Goal: Information Seeking & Learning: Learn about a topic

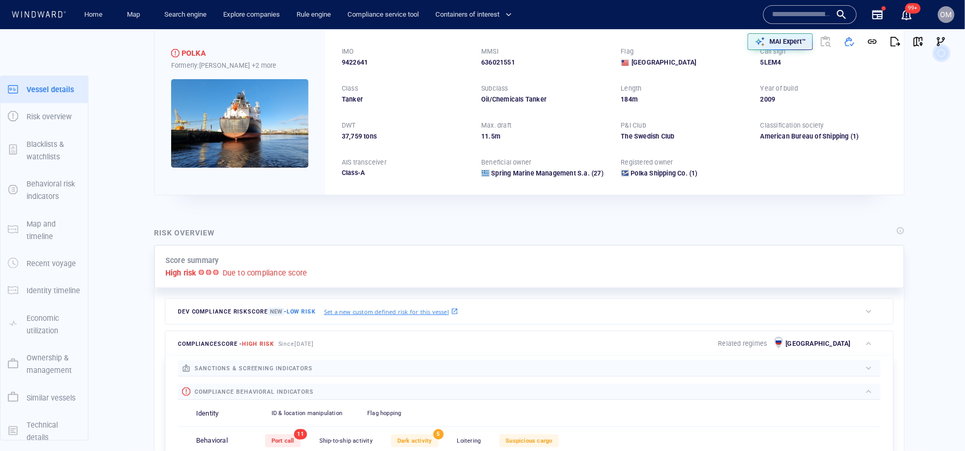
scroll to position [27, 0]
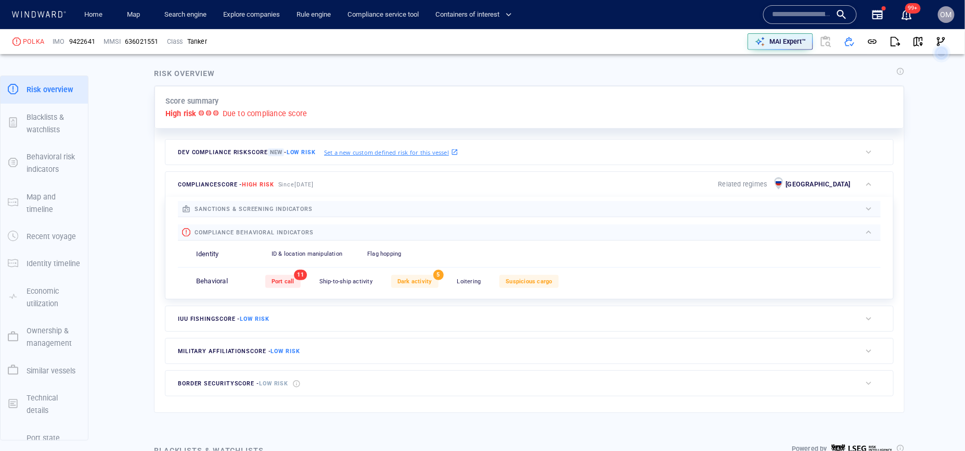
click at [432, 288] on div "Port call 11 Ship-to-ship activity 0 Dark activity 5 Loitering 0 Suspicious car…" at bounding box center [573, 282] width 616 height 26
click at [421, 282] on span "Dark activity" at bounding box center [415, 281] width 35 height 7
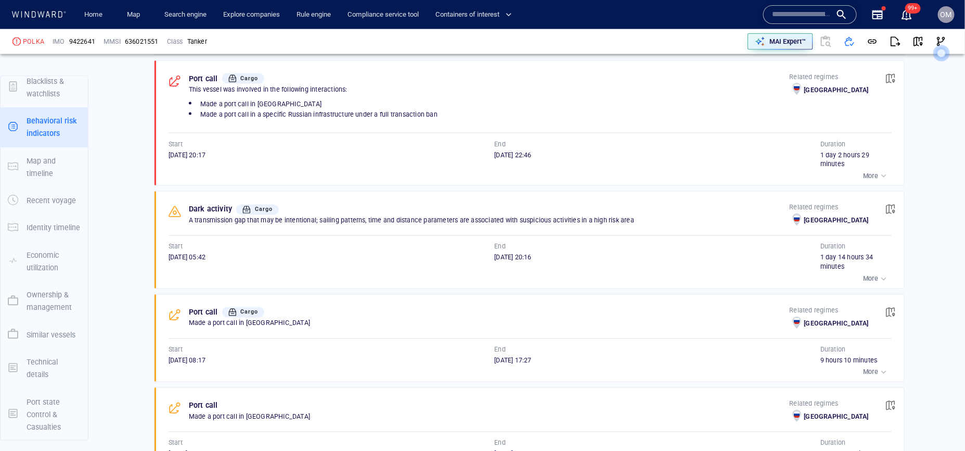
scroll to position [717, 0]
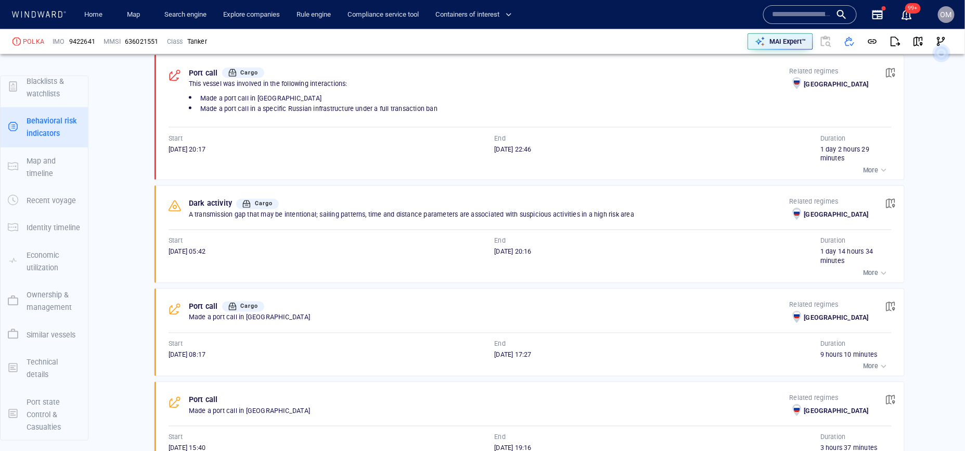
click at [887, 207] on span "button" at bounding box center [891, 203] width 10 height 10
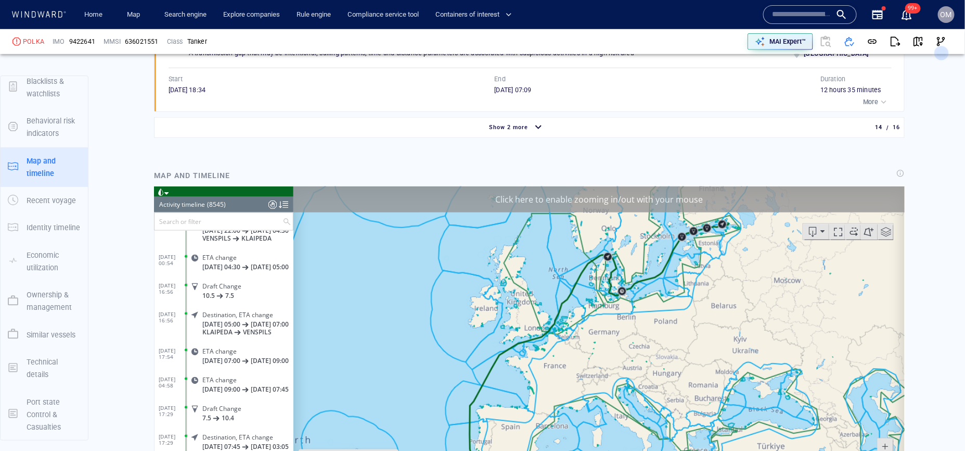
scroll to position [237995, 0]
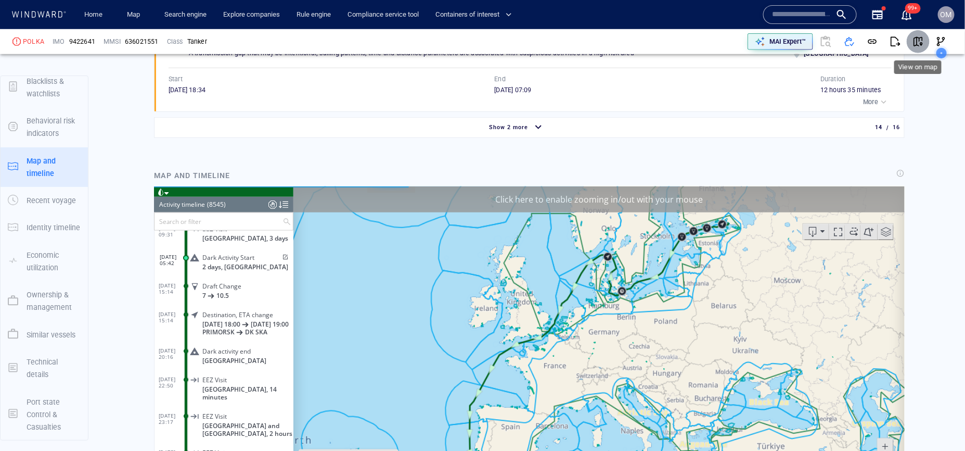
click at [921, 41] on span "button" at bounding box center [918, 41] width 10 height 10
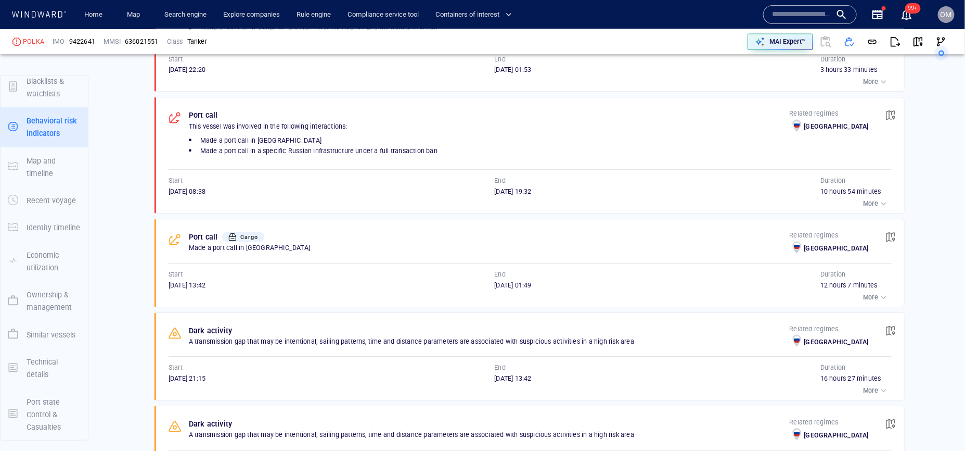
scroll to position [1345, 0]
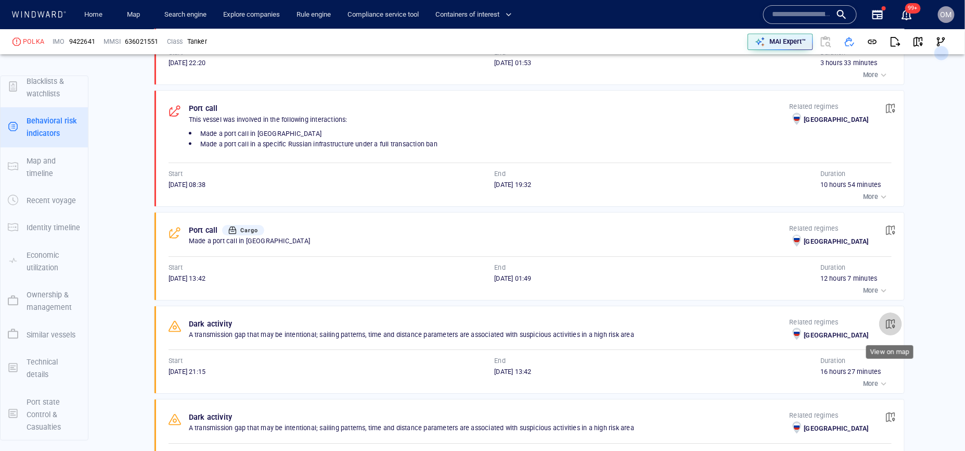
click at [895, 329] on span "button" at bounding box center [891, 324] width 10 height 10
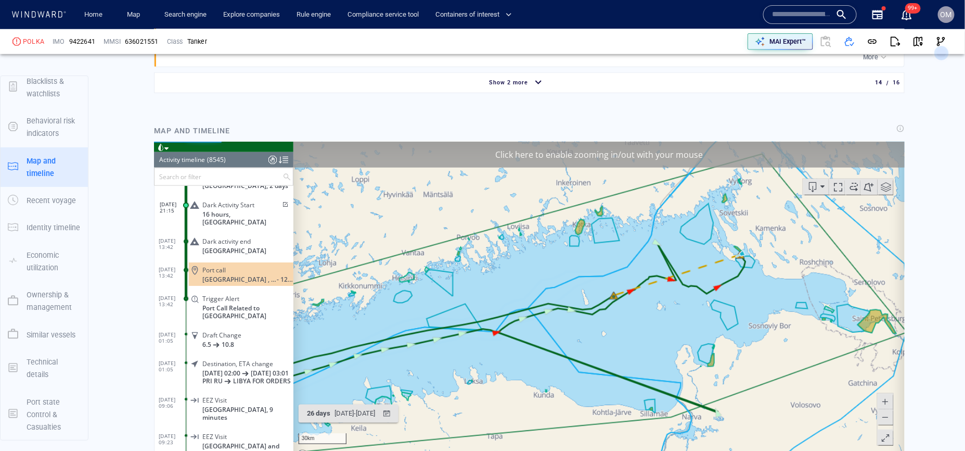
scroll to position [2178, 0]
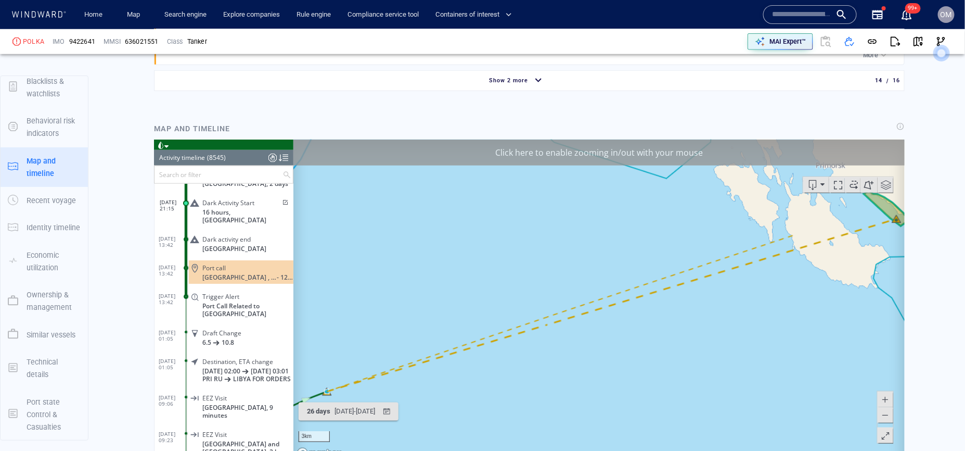
scroll to position [2194, 0]
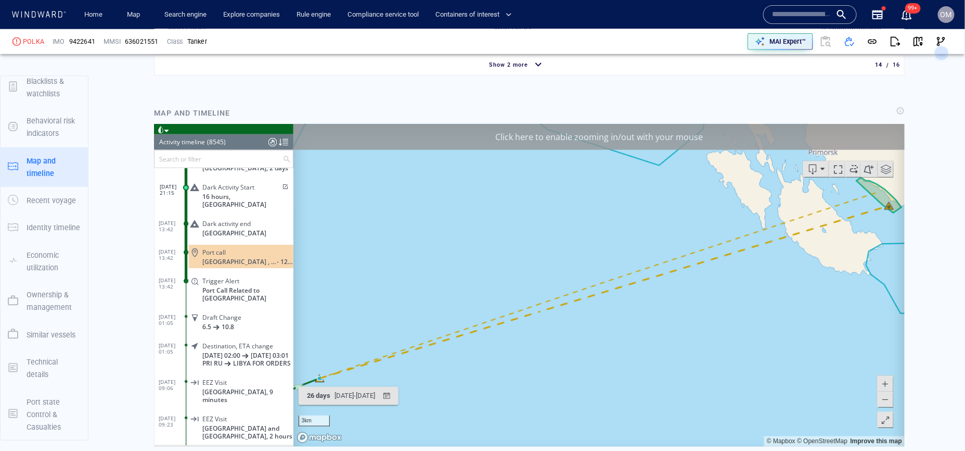
click at [892, 398] on button at bounding box center [886, 399] width 16 height 16
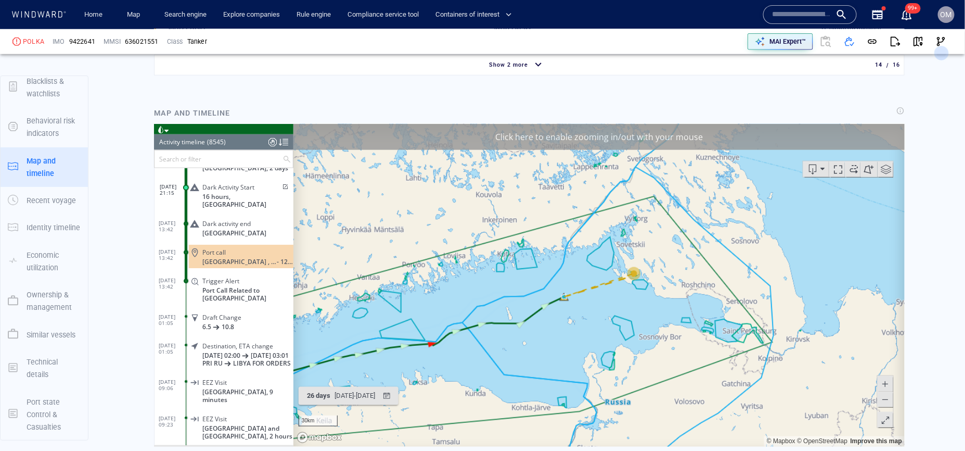
click at [892, 398] on button at bounding box center [886, 399] width 16 height 16
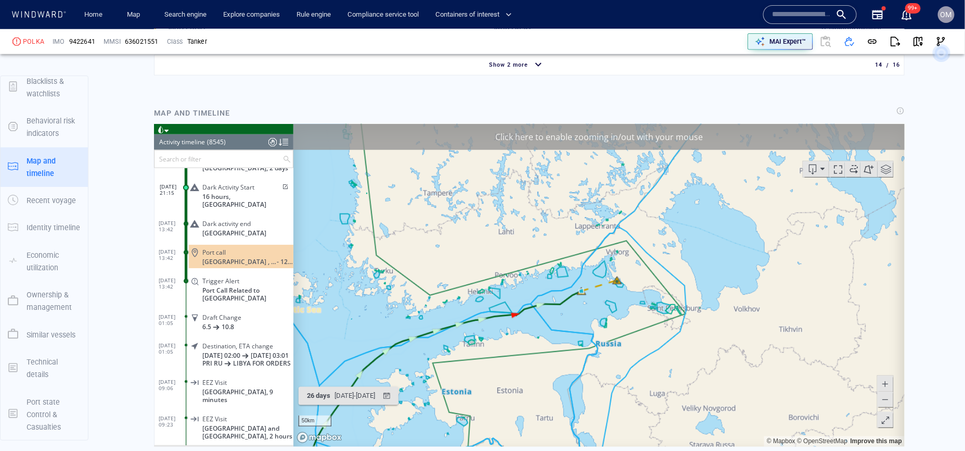
click at [887, 382] on span at bounding box center [885, 383] width 10 height 16
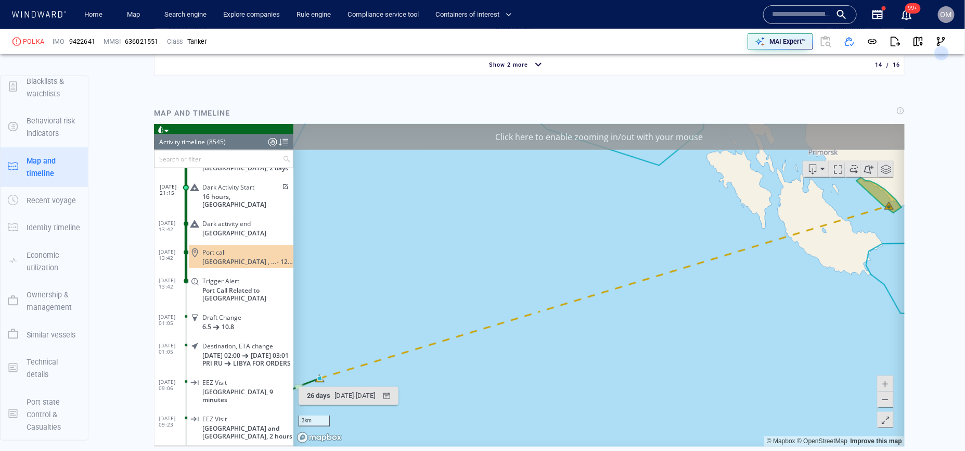
drag, startPoint x: 714, startPoint y: 377, endPoint x: 746, endPoint y: 368, distance: 33.0
click at [746, 368] on canvas "Map" at bounding box center [599, 284] width 612 height 323
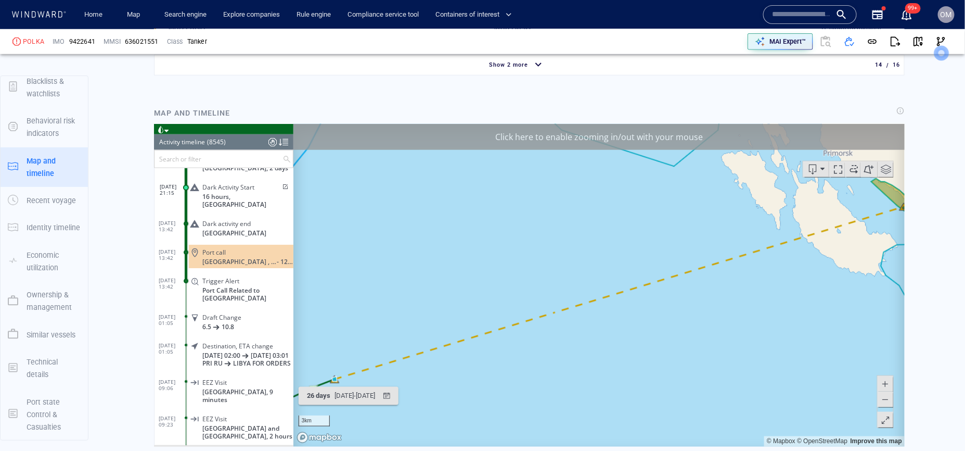
click at [888, 398] on span at bounding box center [885, 399] width 10 height 16
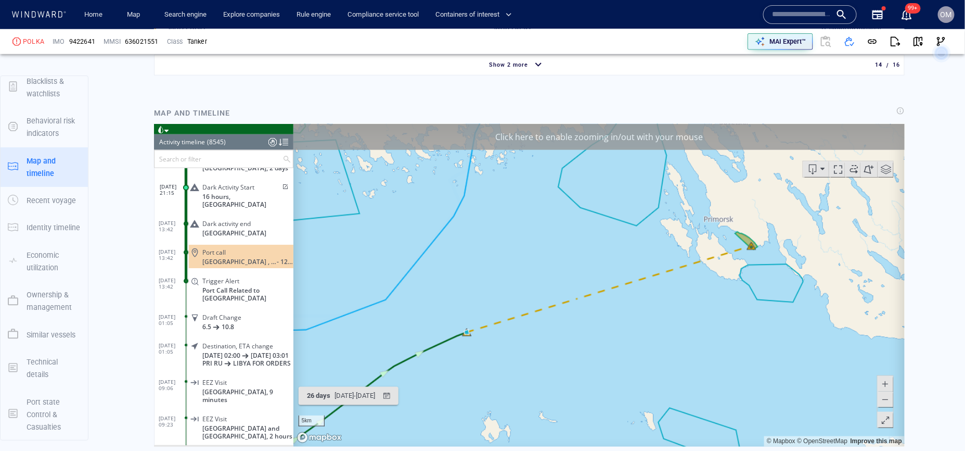
click at [893, 400] on div at bounding box center [885, 401] width 17 height 53
click at [891, 400] on button at bounding box center [886, 399] width 16 height 16
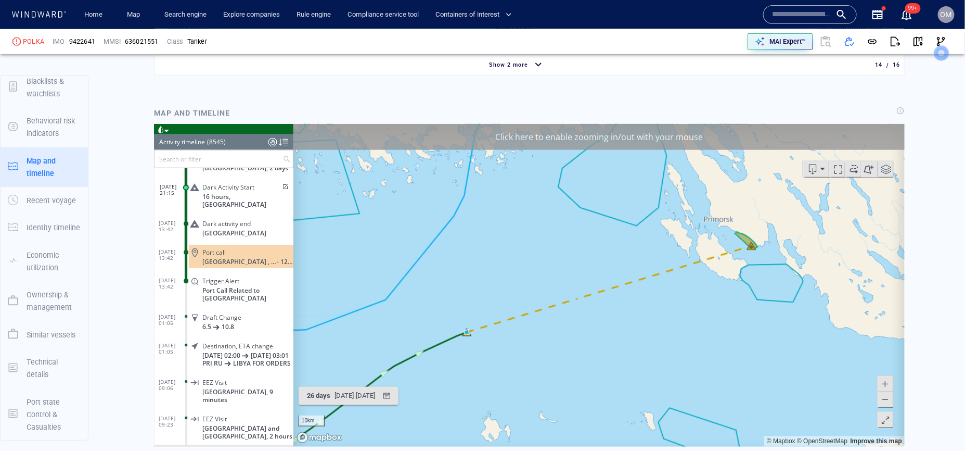
click at [891, 400] on button at bounding box center [886, 399] width 16 height 16
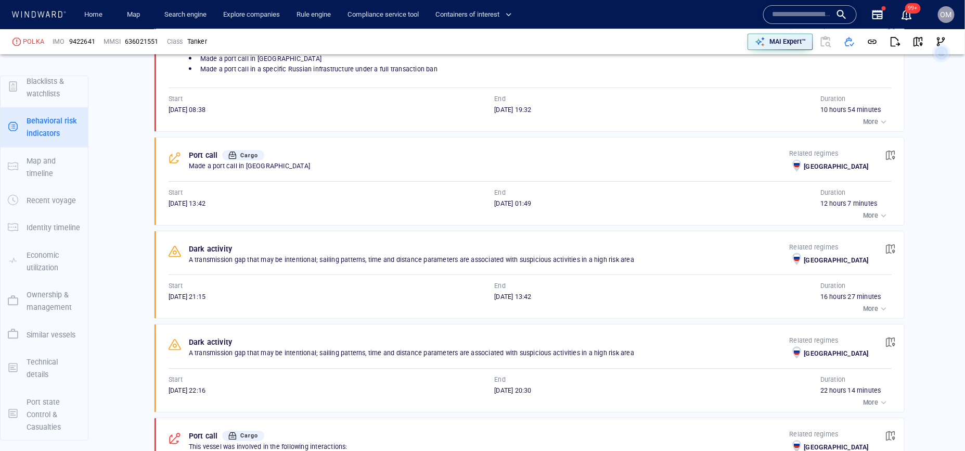
scroll to position [1586, 0]
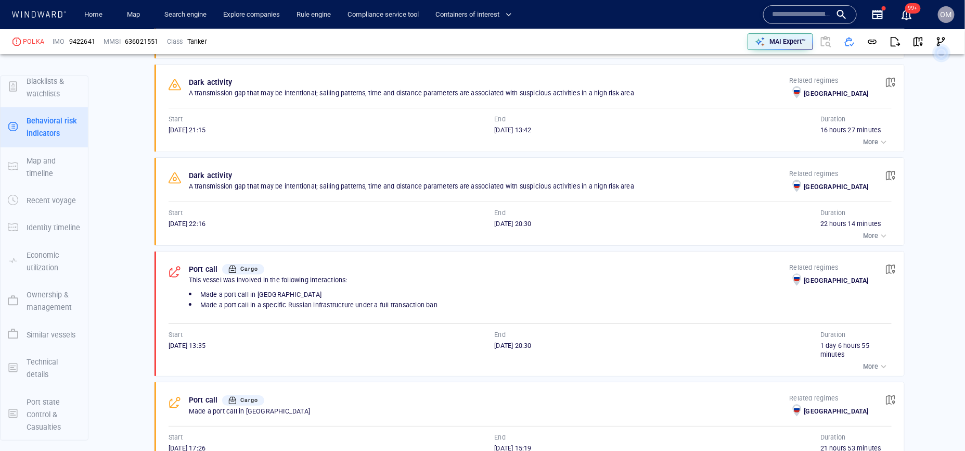
click at [889, 181] on span "button" at bounding box center [891, 175] width 10 height 10
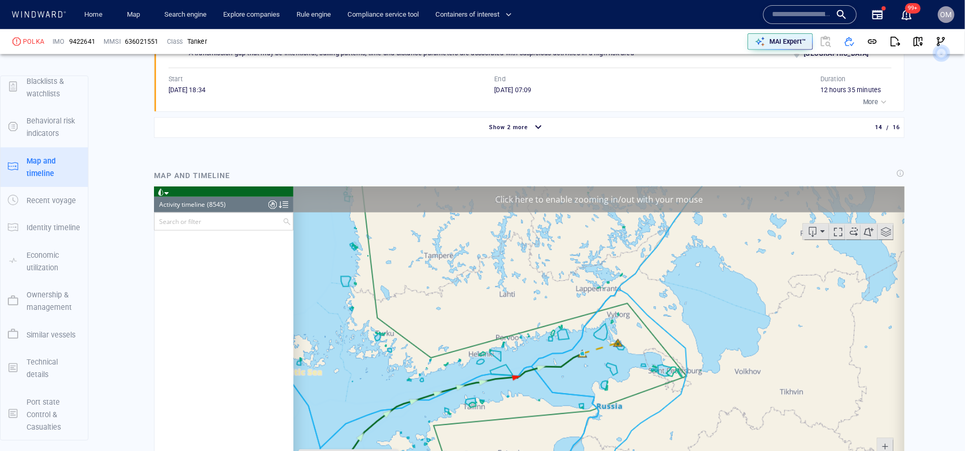
scroll to position [225313, 0]
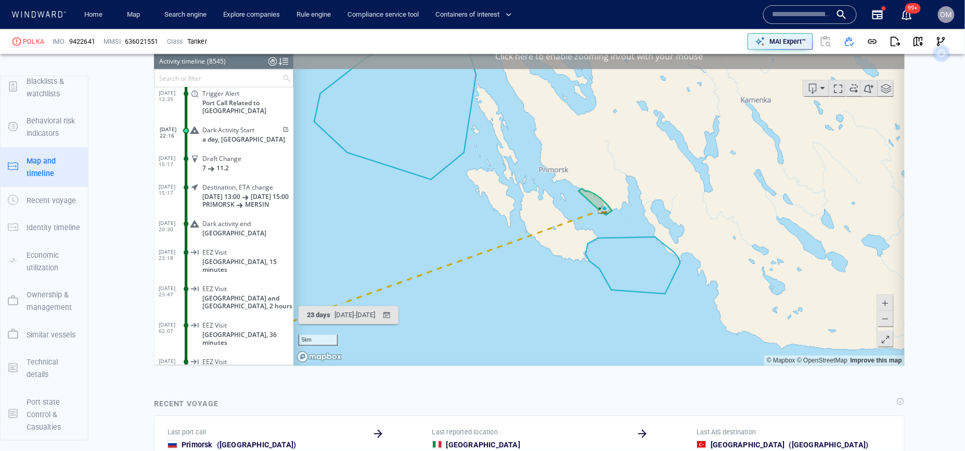
scroll to position [2276, 0]
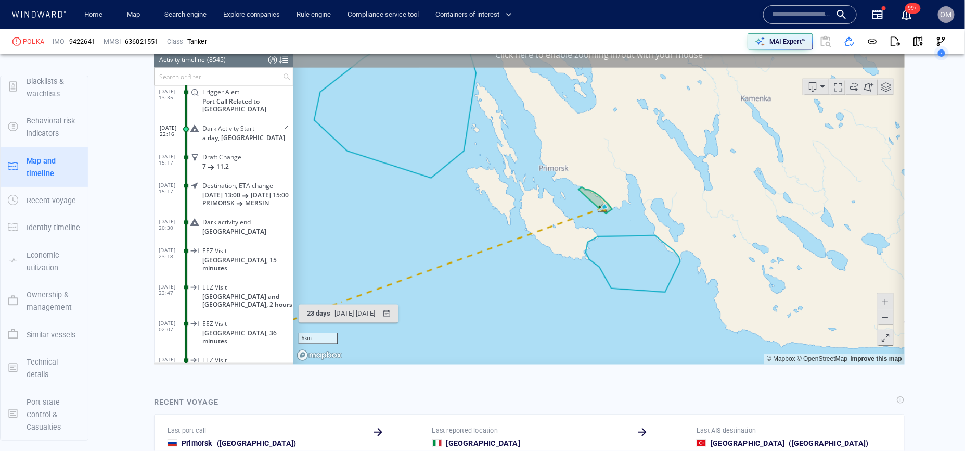
click at [889, 312] on span at bounding box center [885, 317] width 10 height 16
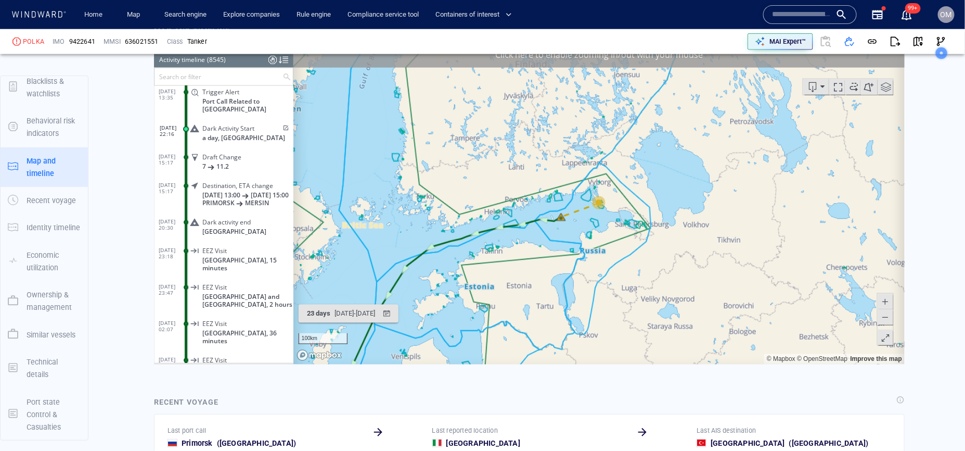
click at [889, 301] on span at bounding box center [885, 301] width 10 height 16
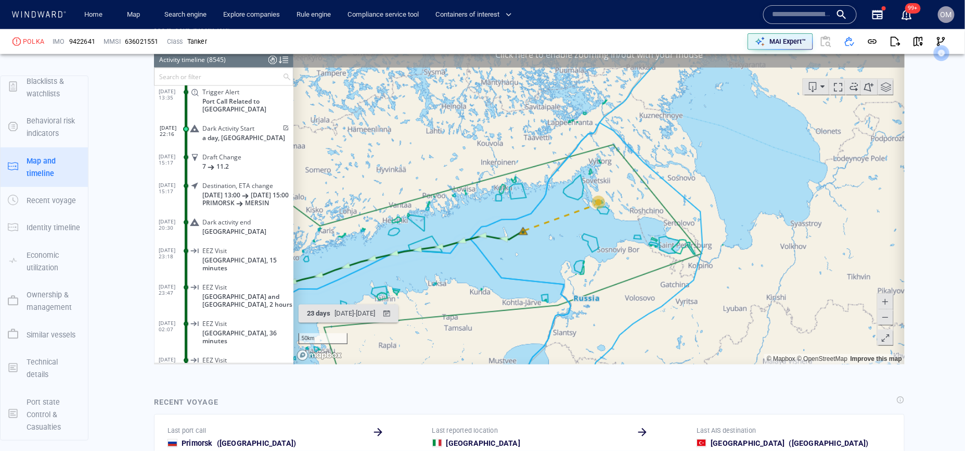
drag, startPoint x: 715, startPoint y: 301, endPoint x: 743, endPoint y: 264, distance: 46.4
click at [743, 264] on canvas "Map" at bounding box center [599, 202] width 612 height 323
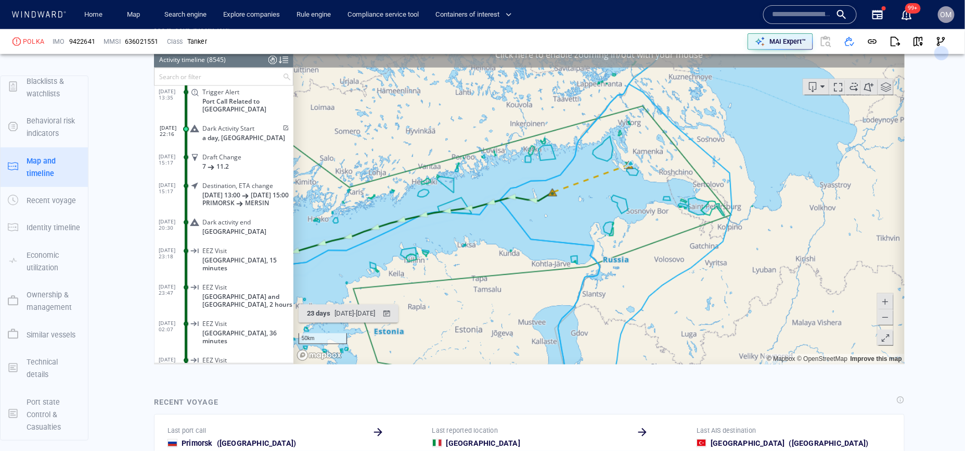
click at [889, 300] on span at bounding box center [885, 301] width 10 height 16
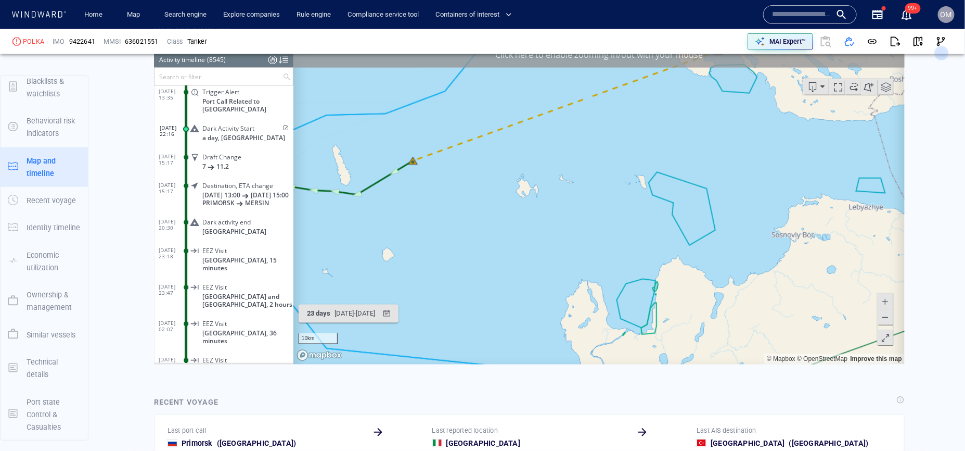
drag, startPoint x: 827, startPoint y: 248, endPoint x: 843, endPoint y: 287, distance: 42.9
click at [843, 287] on canvas "Map" at bounding box center [599, 202] width 612 height 323
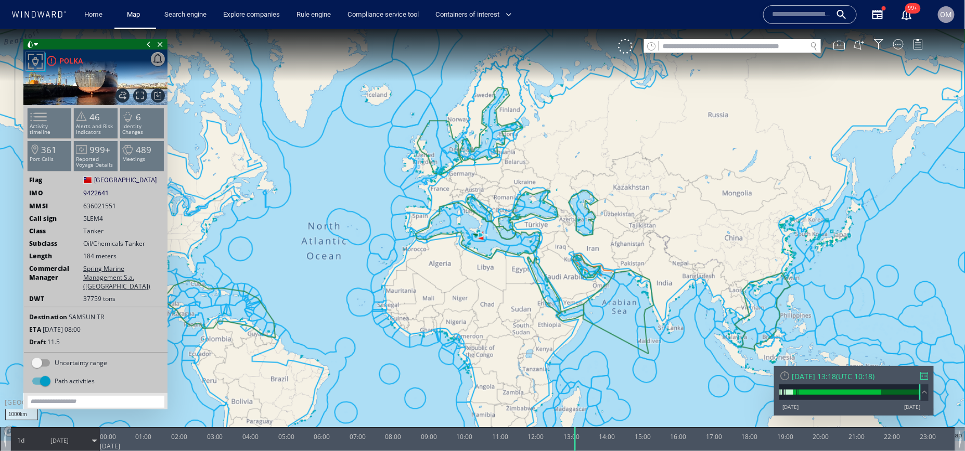
click at [729, 52] on div at bounding box center [732, 52] width 177 height 1
click at [735, 47] on input "text" at bounding box center [732, 46] width 147 height 14
paste input "*******"
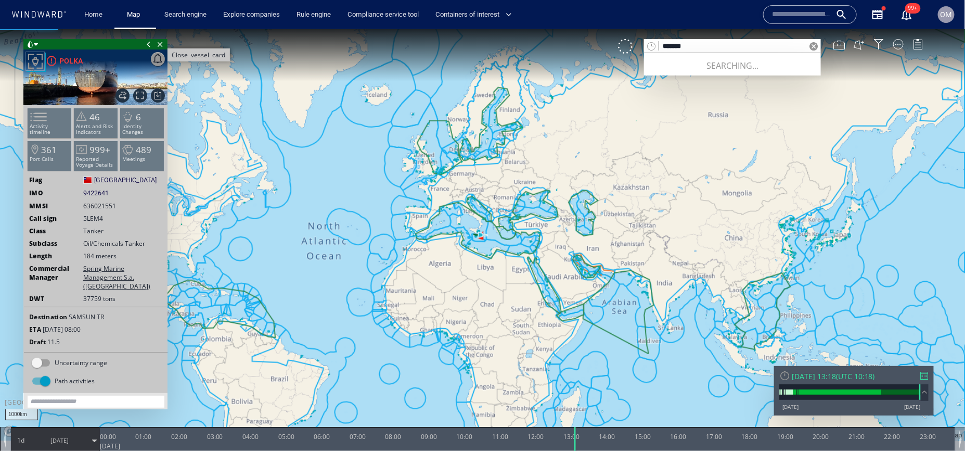
type input "*******"
click at [163, 45] on span "Close vessel card" at bounding box center [160, 44] width 11 height 10
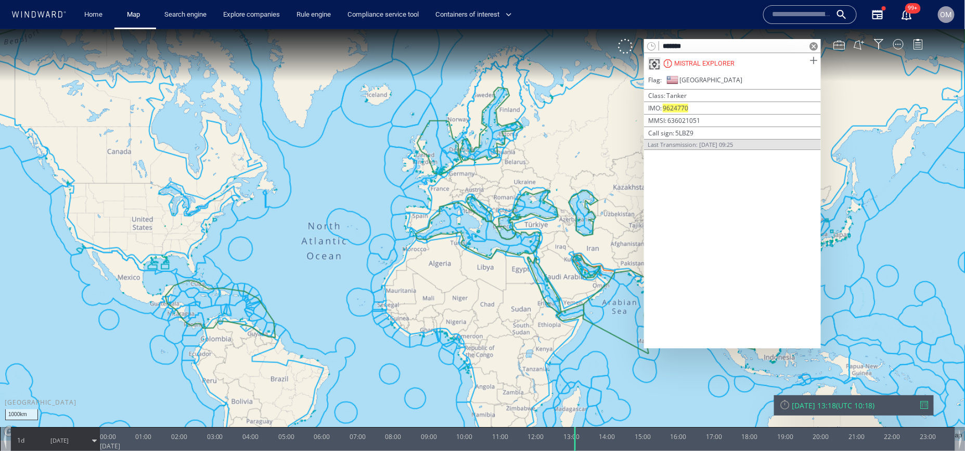
click at [817, 55] on span at bounding box center [813, 60] width 13 height 13
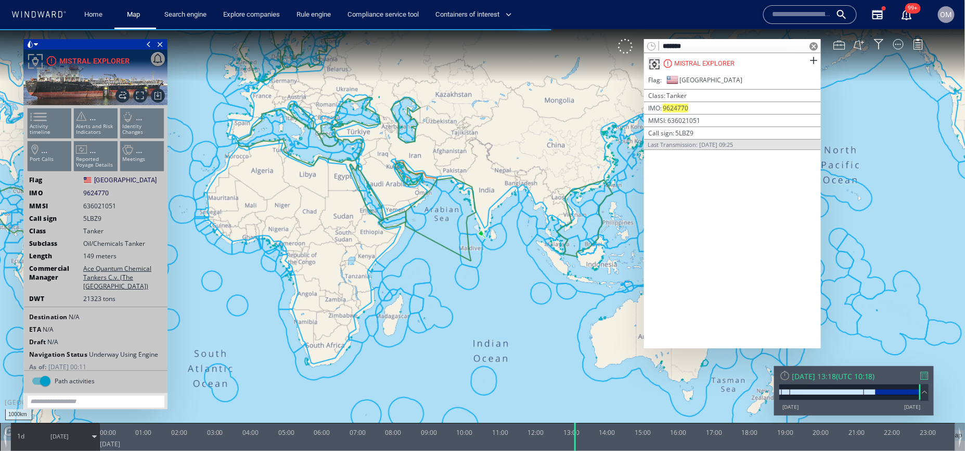
click at [26, 108] on ul "Activity timeline ... Alerts and Risk Indicators ... Identity Changes ... Port …" at bounding box center [95, 141] width 139 height 73
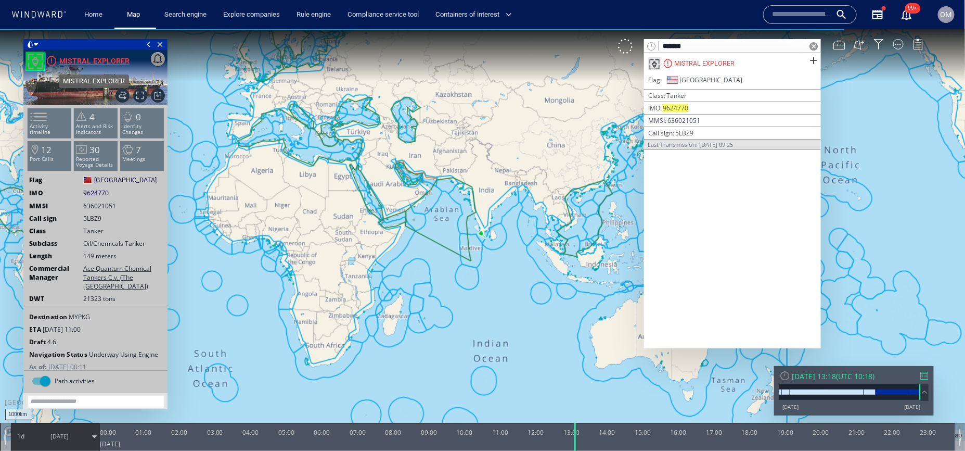
click at [73, 58] on div "MISTRAL EXPLORER" at bounding box center [94, 60] width 70 height 12
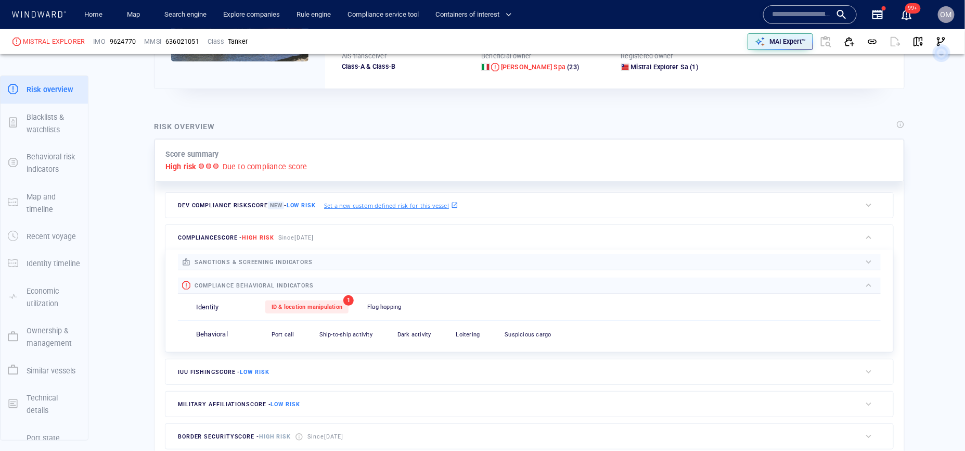
scroll to position [346, 0]
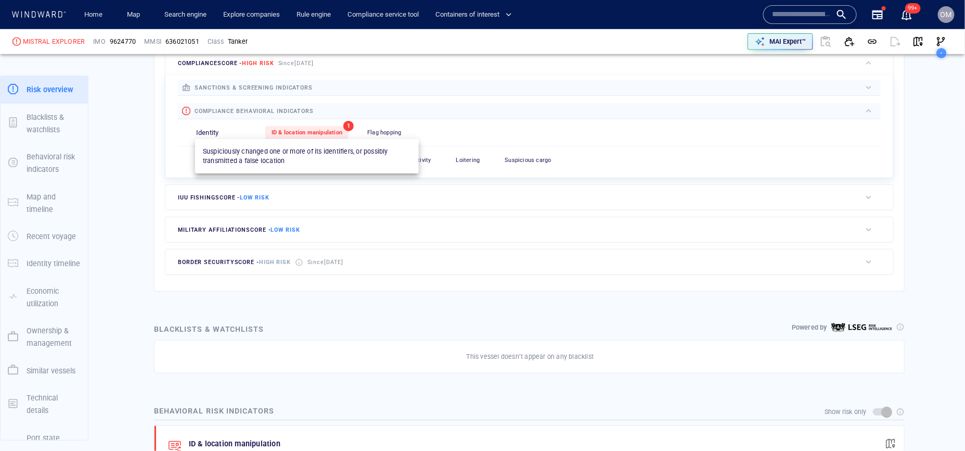
click at [320, 133] on span "ID & location manipulation" at bounding box center [307, 132] width 71 height 7
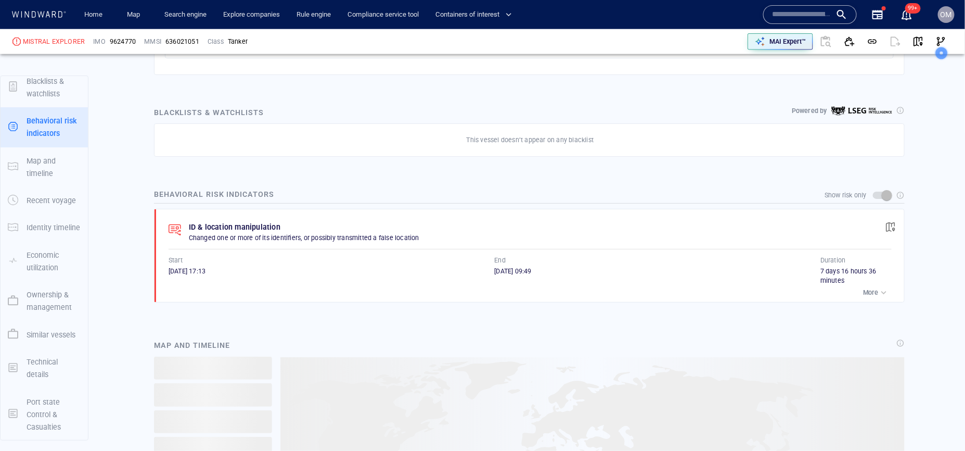
scroll to position [3988, 0]
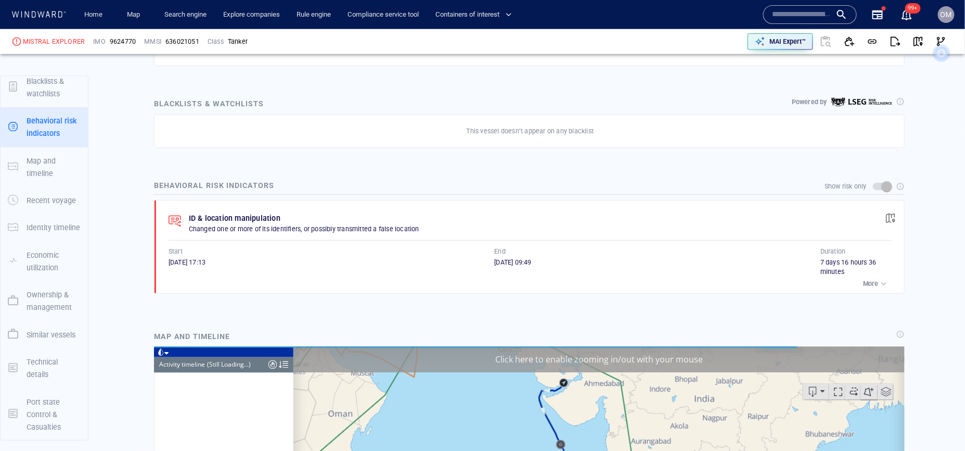
scroll to position [571, 0]
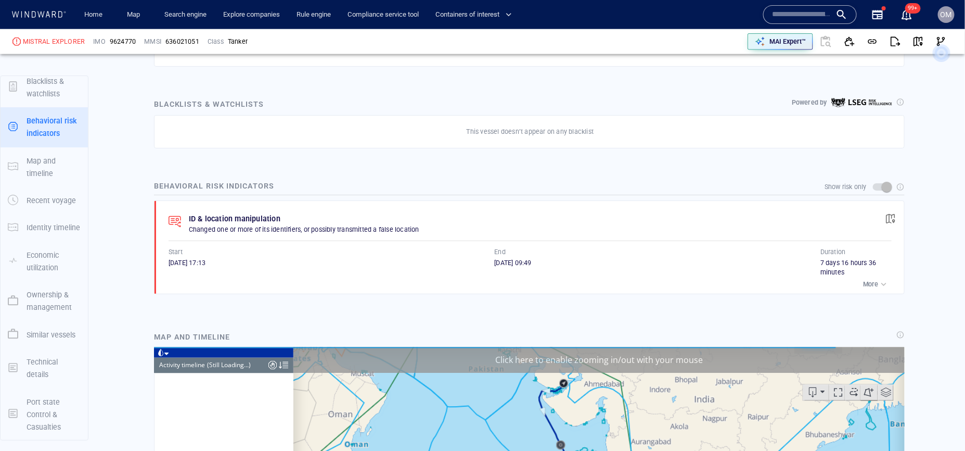
click at [265, 259] on div "[DATE] 17:13" at bounding box center [332, 262] width 326 height 9
click at [531, 262] on span "[DATE] 09:49" at bounding box center [513, 263] width 37 height 8
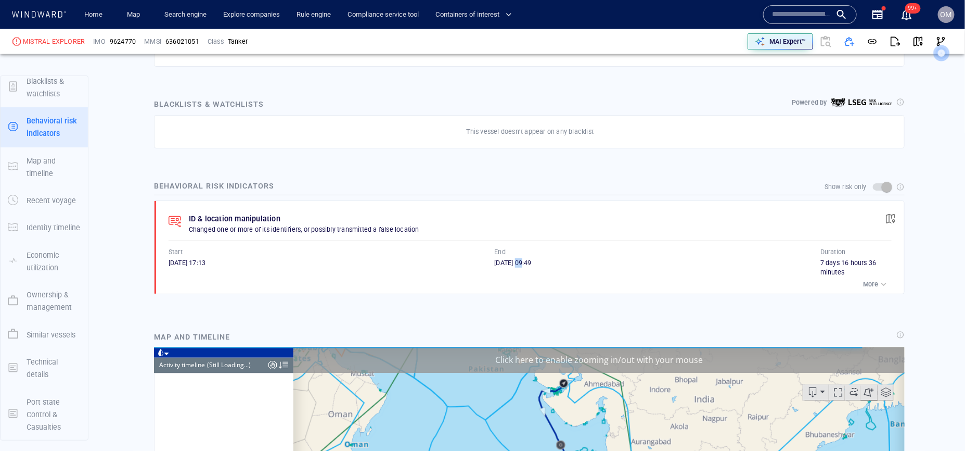
click at [531, 262] on span "[DATE] 09:49" at bounding box center [513, 263] width 37 height 8
click at [843, 265] on div "7 days 16 hours 36 minutes" at bounding box center [856, 267] width 71 height 19
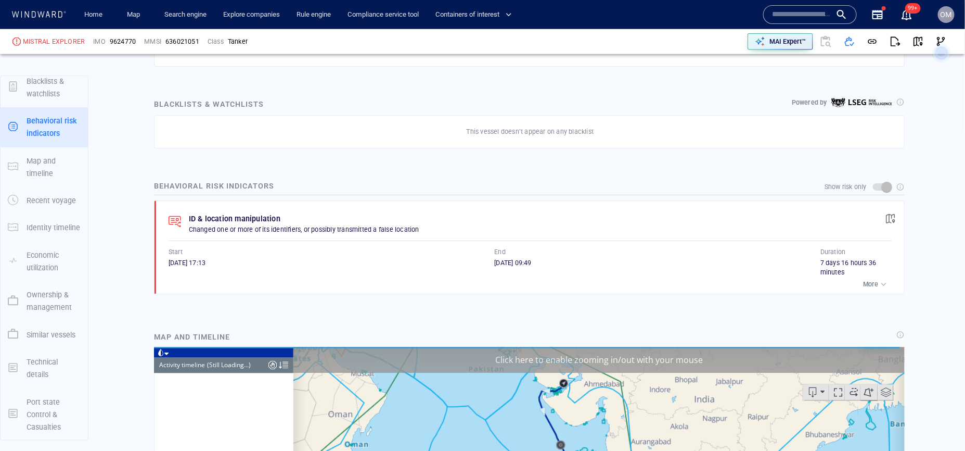
click at [196, 263] on span "[DATE] 17:13" at bounding box center [187, 263] width 37 height 8
click at [221, 215] on p "ID & location manipulation" at bounding box center [235, 218] width 92 height 12
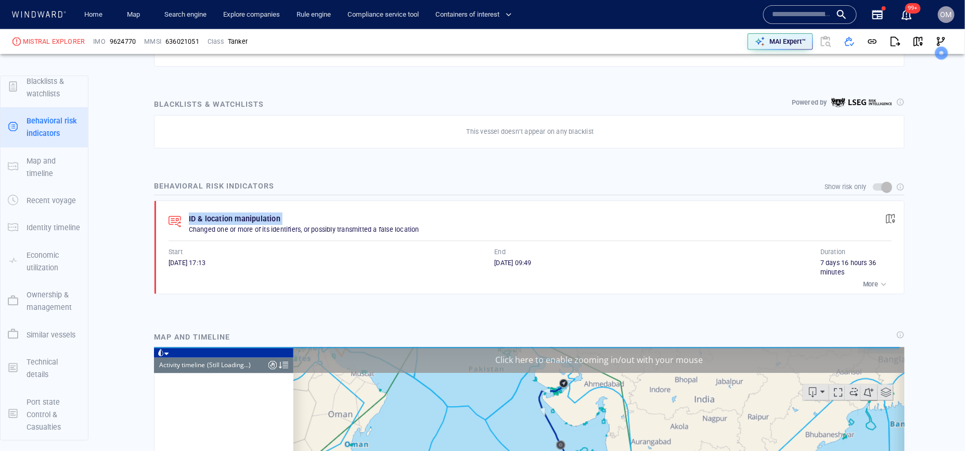
click at [221, 215] on p "ID & location manipulation" at bounding box center [235, 218] width 92 height 12
click at [893, 213] on button "button" at bounding box center [891, 218] width 23 height 23
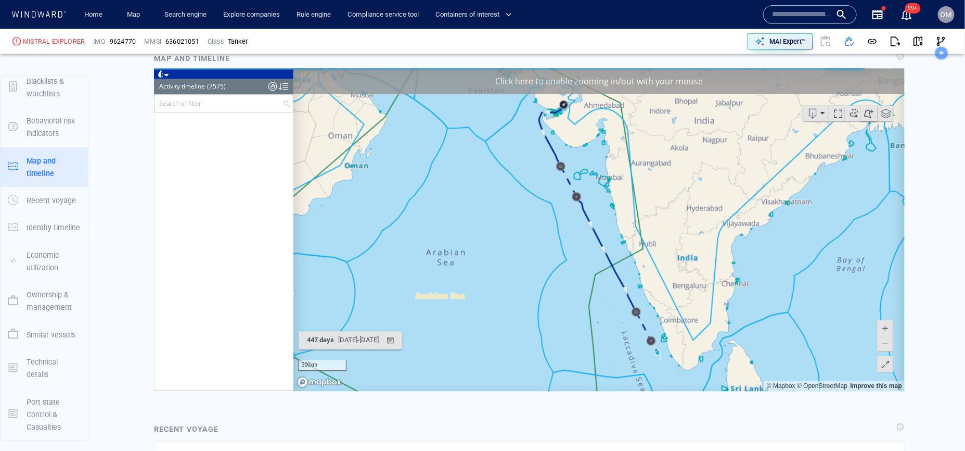
scroll to position [851, 0]
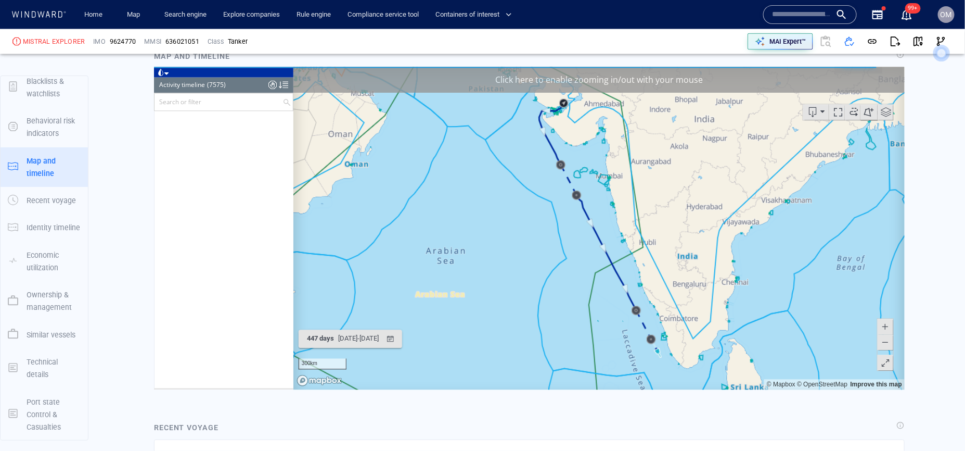
click at [888, 344] on span at bounding box center [885, 342] width 10 height 16
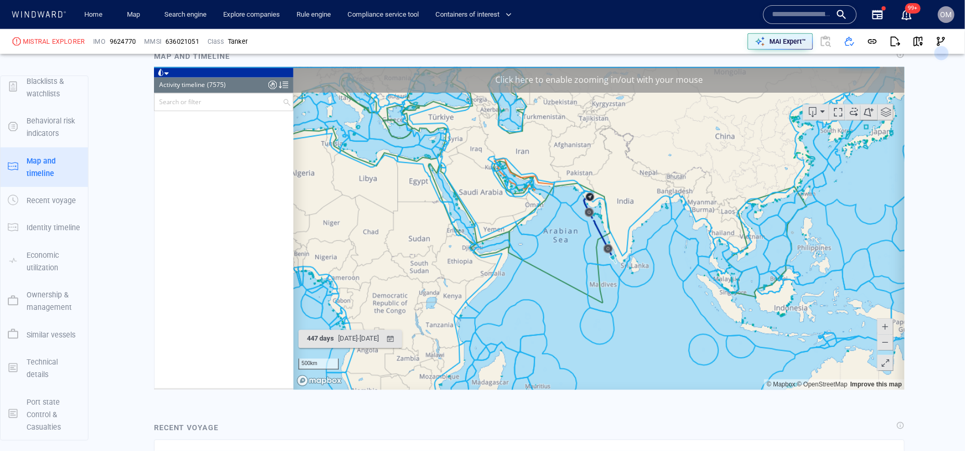
click at [888, 344] on span at bounding box center [885, 342] width 10 height 16
click at [884, 323] on span at bounding box center [885, 327] width 10 height 16
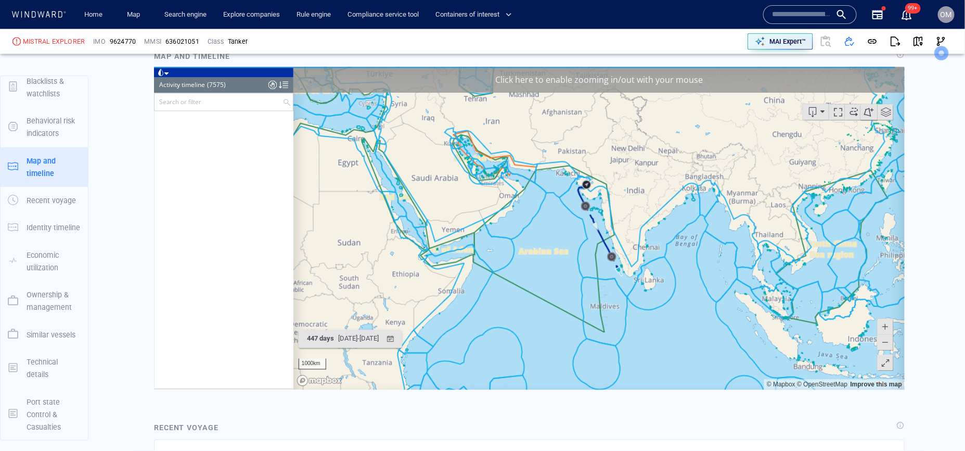
click at [884, 323] on span at bounding box center [885, 327] width 10 height 16
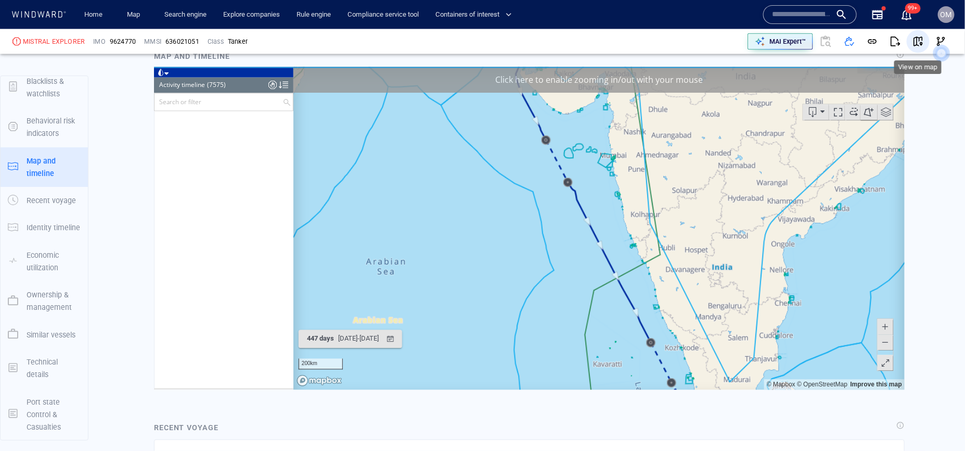
click at [915, 40] on span "button" at bounding box center [918, 41] width 10 height 10
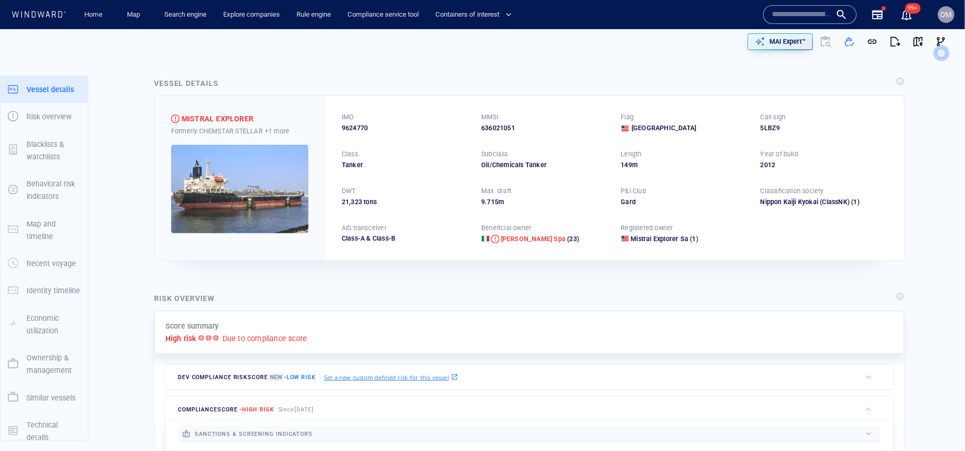
click at [355, 129] on span "9624770" at bounding box center [355, 127] width 26 height 9
copy span "9624770"
click at [696, 53] on div "MAI Expert™" at bounding box center [717, 41] width 472 height 25
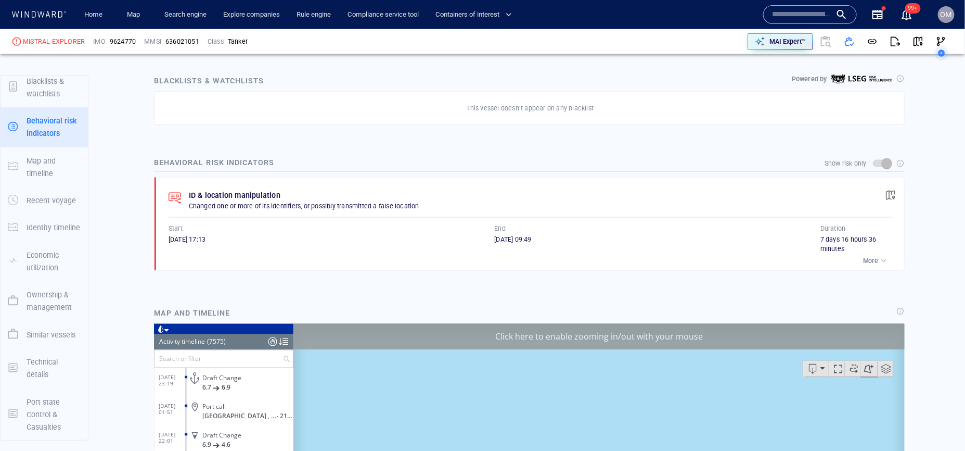
scroll to position [216563, 0]
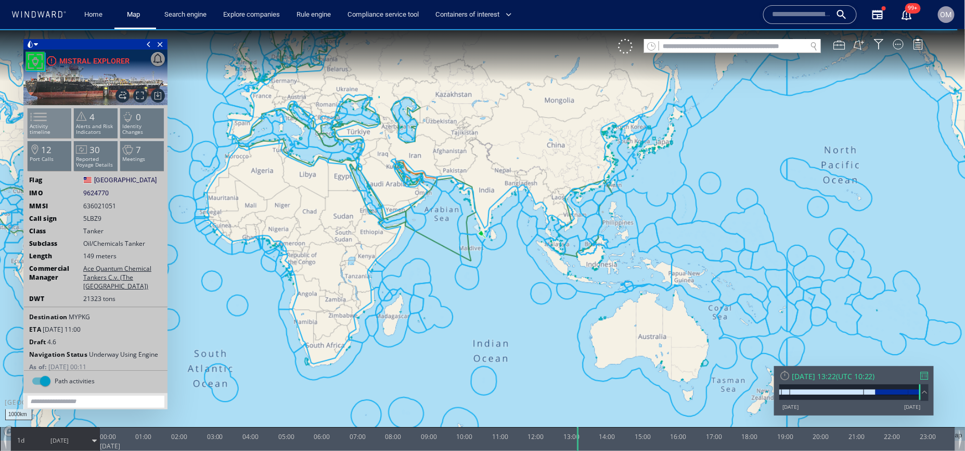
click at [57, 126] on p "Activity timeline" at bounding box center [50, 128] width 44 height 11
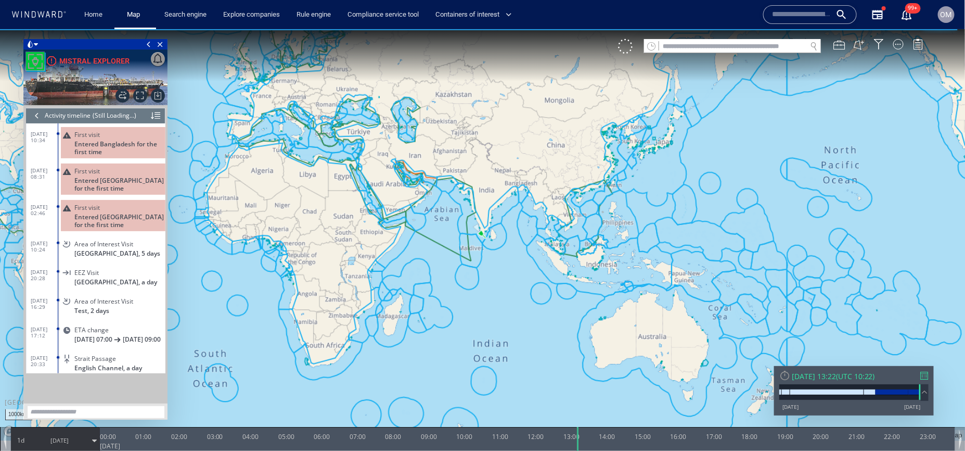
scroll to position [4015, 0]
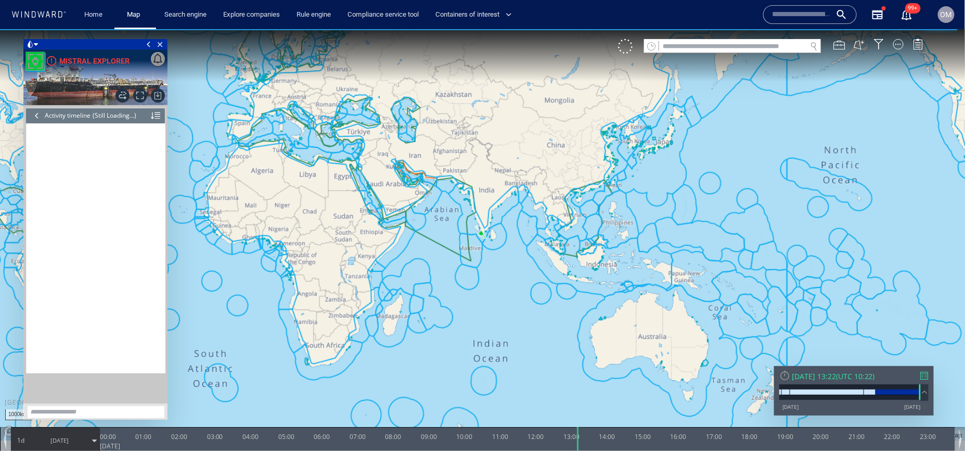
click at [36, 118] on div at bounding box center [36, 115] width 11 height 16
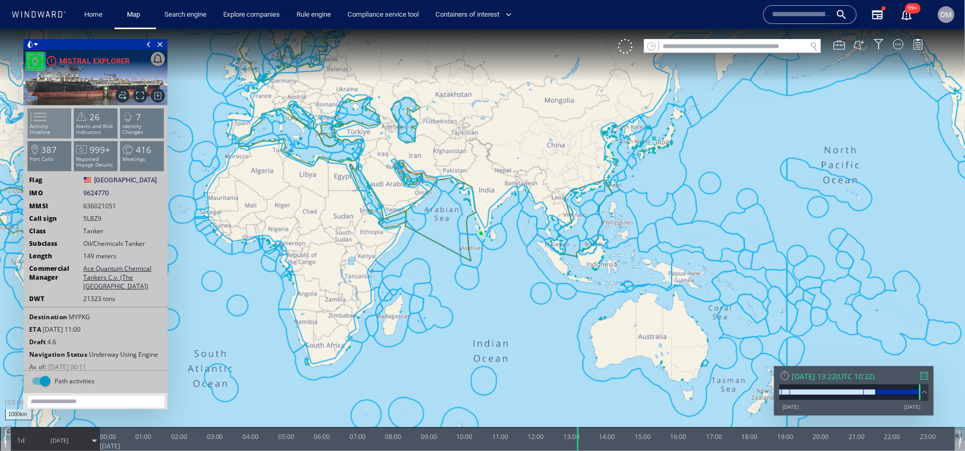
click at [40, 122] on span at bounding box center [32, 116] width 16 height 15
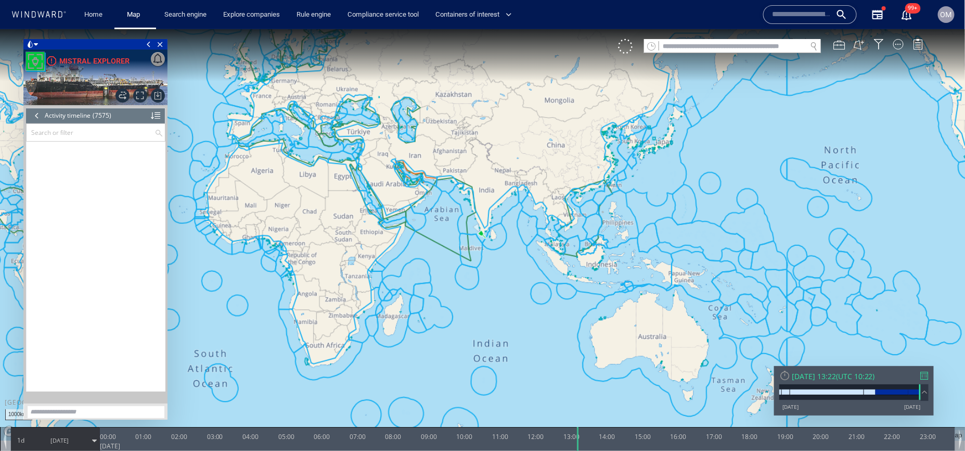
scroll to position [216590, 0]
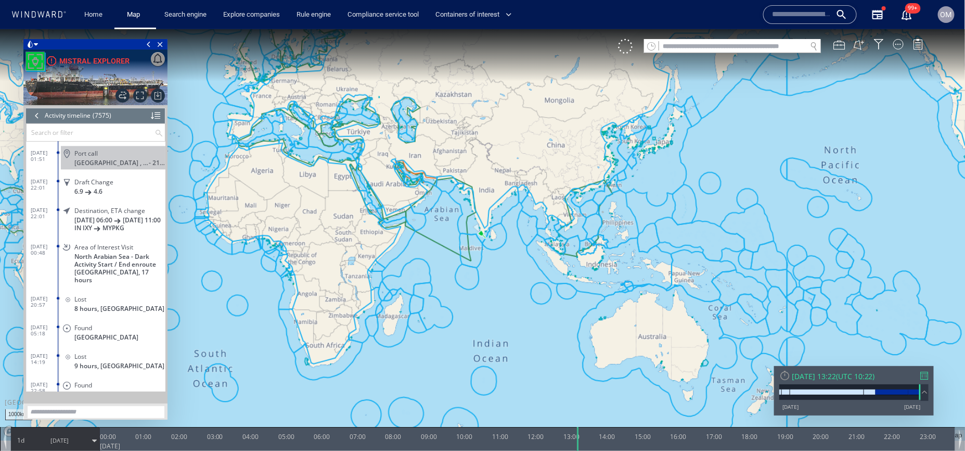
click at [924, 378] on div at bounding box center [925, 375] width 8 height 8
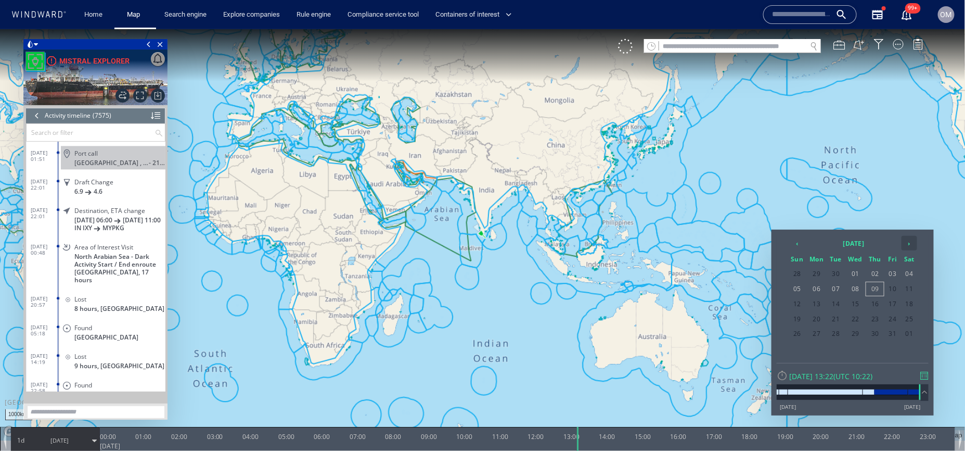
click at [911, 243] on th "›" at bounding box center [910, 242] width 16 height 15
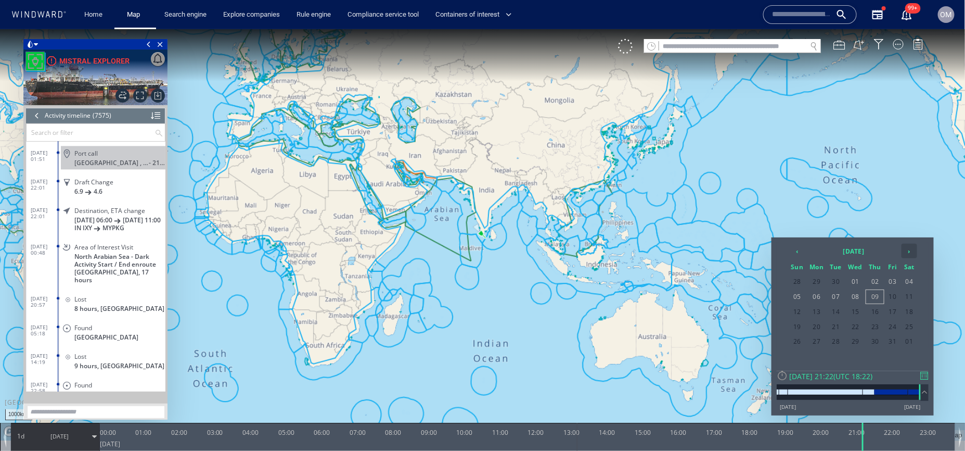
scroll to position [216639, 0]
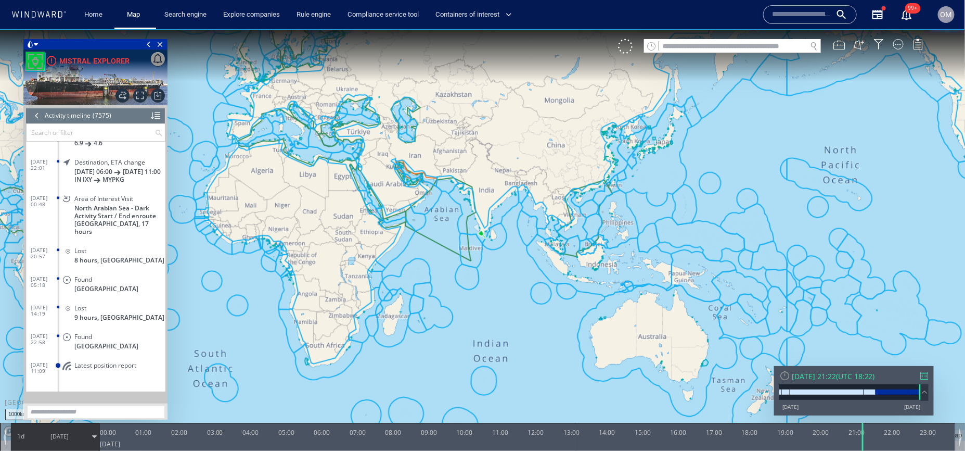
click at [918, 375] on div "Thu 09/10/2025 21:22 ( UTC 18:22 )" at bounding box center [854, 376] width 149 height 10
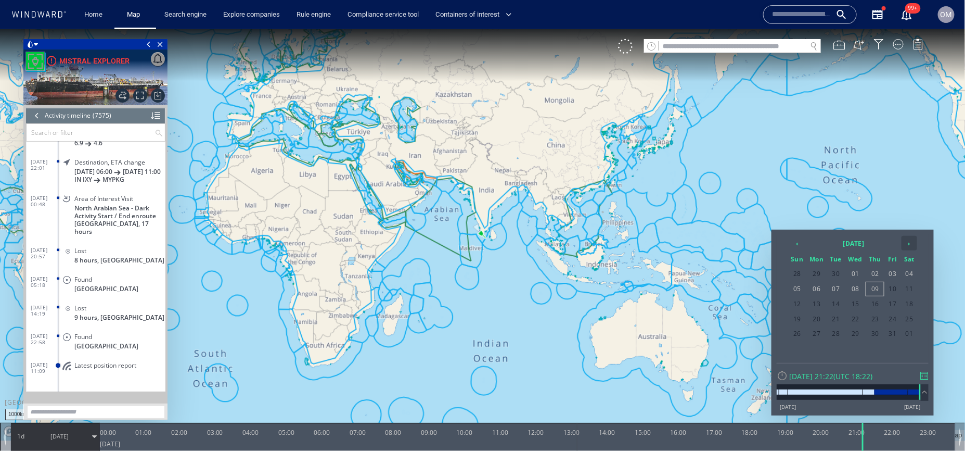
click at [913, 243] on th "›" at bounding box center [910, 242] width 16 height 15
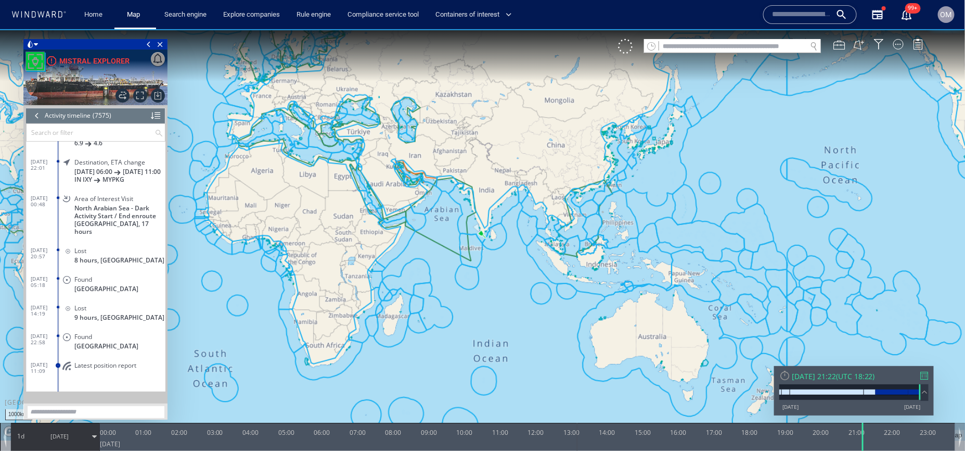
click at [924, 373] on div at bounding box center [925, 375] width 8 height 8
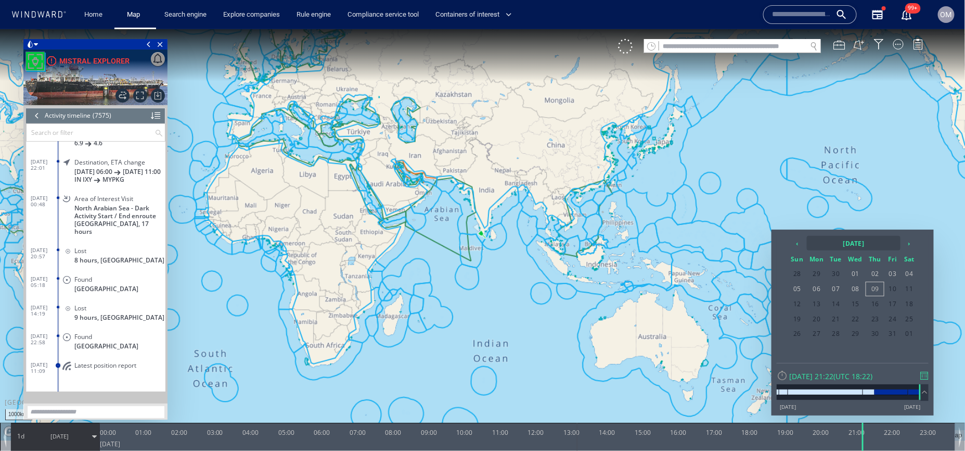
click at [834, 240] on th "2025 October" at bounding box center [854, 242] width 94 height 15
click at [849, 251] on td "Jan Feb Mar Apr May Jun Jul Aug Sep Oct Nov Dec" at bounding box center [848, 298] width 114 height 95
click at [851, 247] on th "2025" at bounding box center [848, 242] width 81 height 15
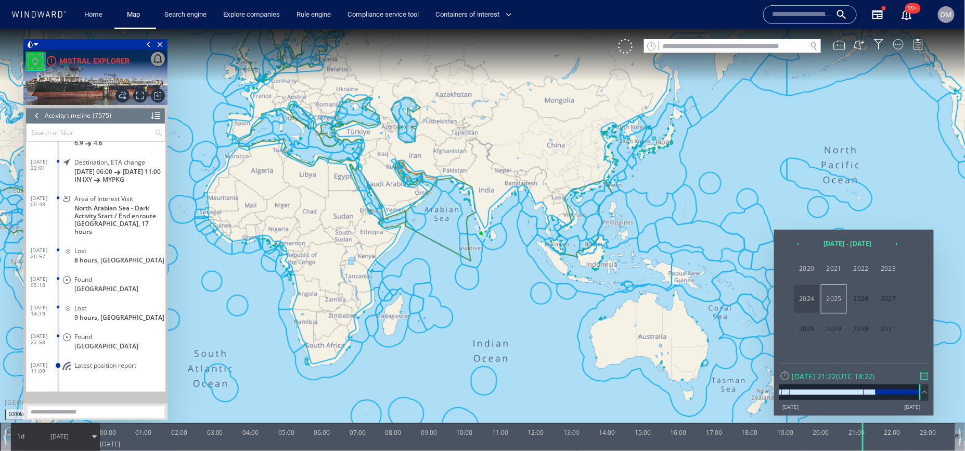
click at [813, 304] on span "2024" at bounding box center [807, 298] width 25 height 28
click at [873, 332] on span "Nov" at bounding box center [861, 328] width 25 height 28
click at [797, 320] on span "17" at bounding box center [798, 319] width 18 height 14
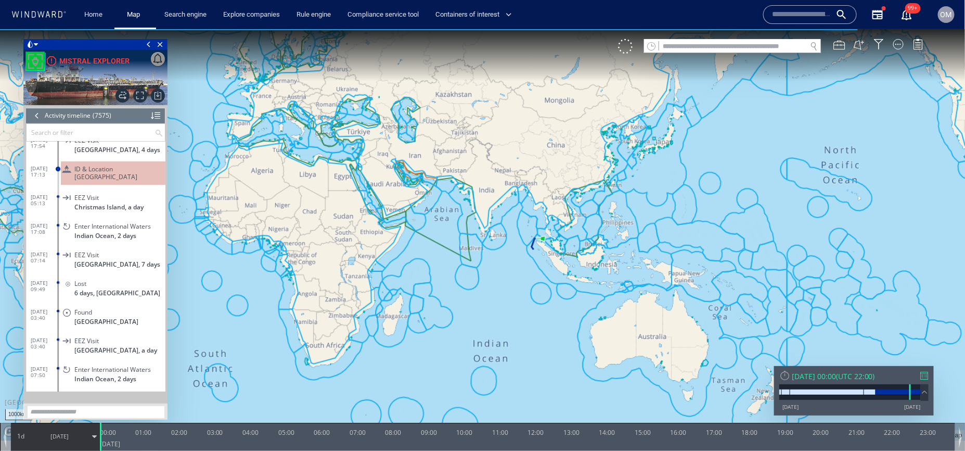
click at [137, 168] on span "ID & Location Tampering" at bounding box center [117, 172] width 87 height 16
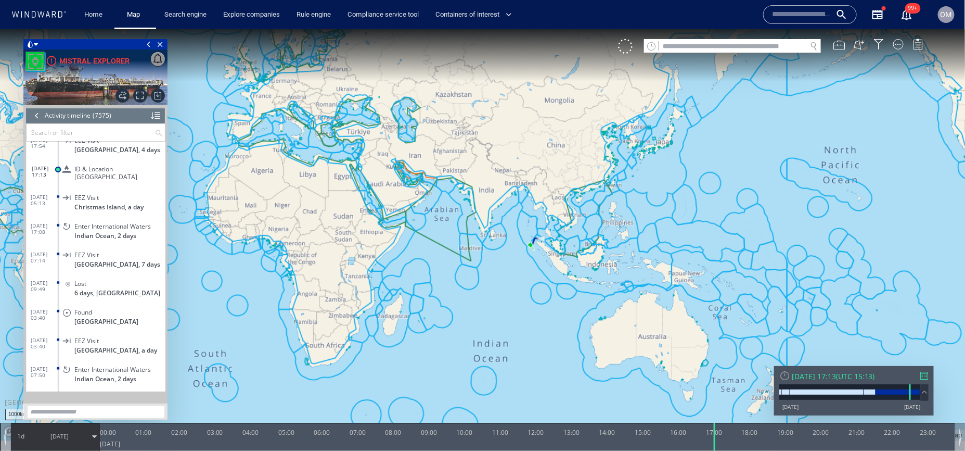
scroll to position [198176, 0]
